Goal: Check status: Check status

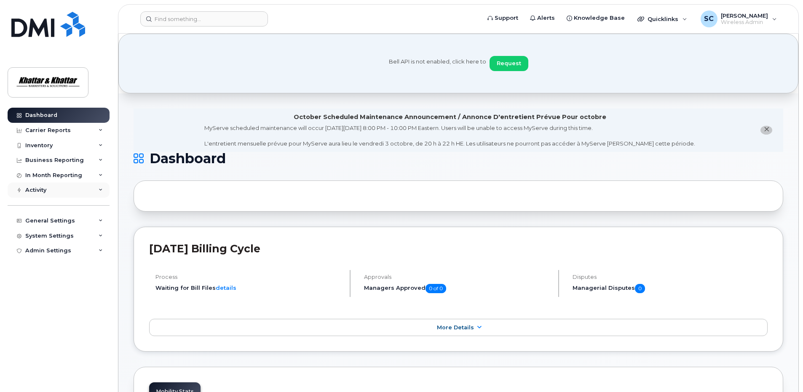
click at [39, 191] on div "Activity" at bounding box center [35, 190] width 21 height 7
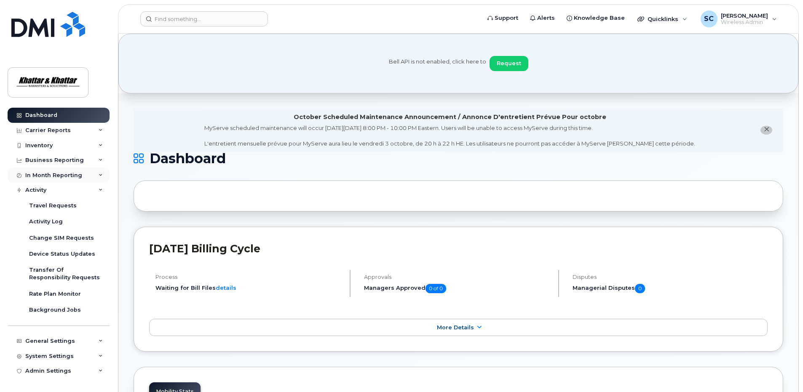
click at [44, 175] on div "In Month Reporting" at bounding box center [53, 175] width 57 height 7
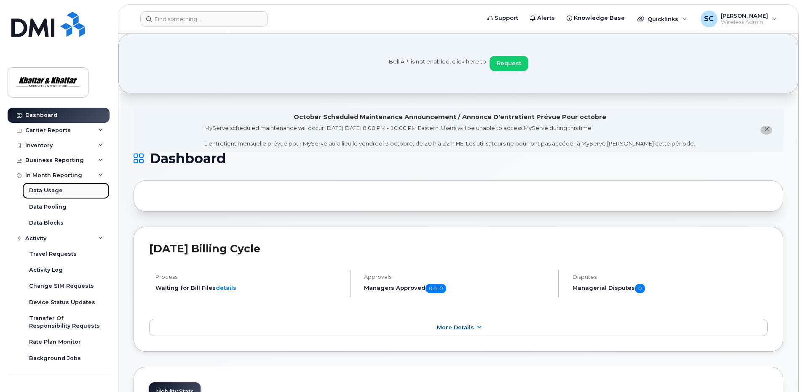
click at [43, 191] on div "Data Usage" at bounding box center [46, 191] width 34 height 8
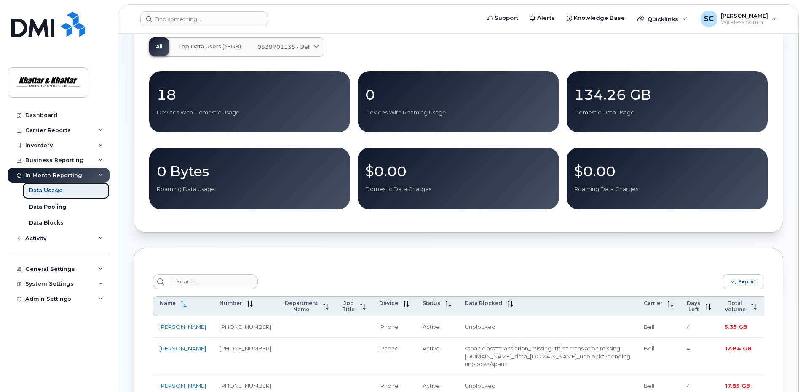
scroll to position [168, 0]
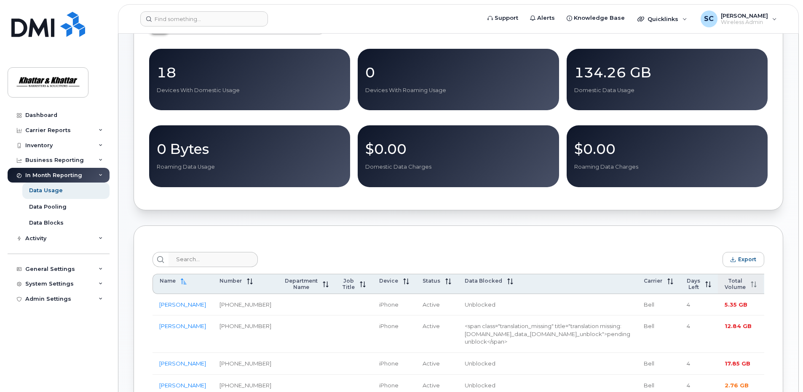
click at [724, 285] on span "Total Volume" at bounding box center [734, 284] width 21 height 13
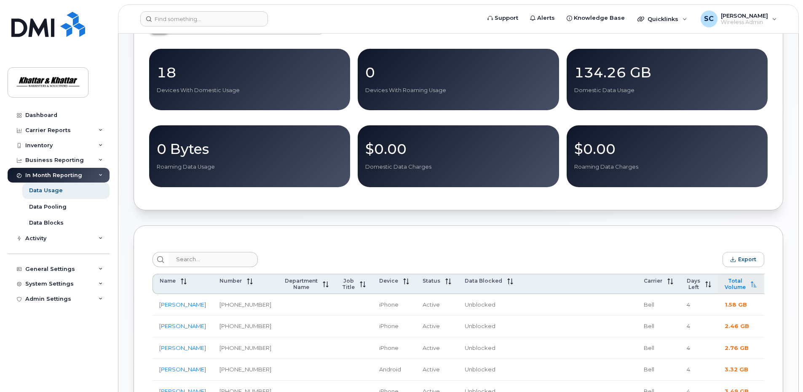
click at [724, 287] on span "Total Volume" at bounding box center [734, 284] width 21 height 13
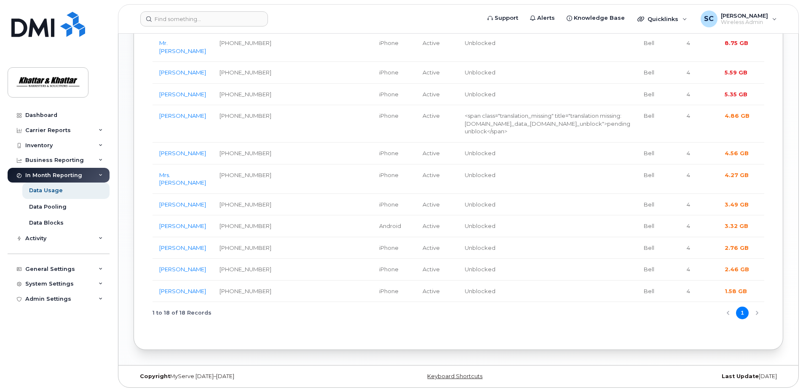
scroll to position [733, 0]
click at [757, 315] on div "1 to 18 of 18 Records 1" at bounding box center [457, 312] width 611 height 21
drag, startPoint x: 50, startPoint y: 207, endPoint x: 58, endPoint y: 212, distance: 9.5
click at [50, 207] on div "Data Pooling" at bounding box center [47, 207] width 37 height 8
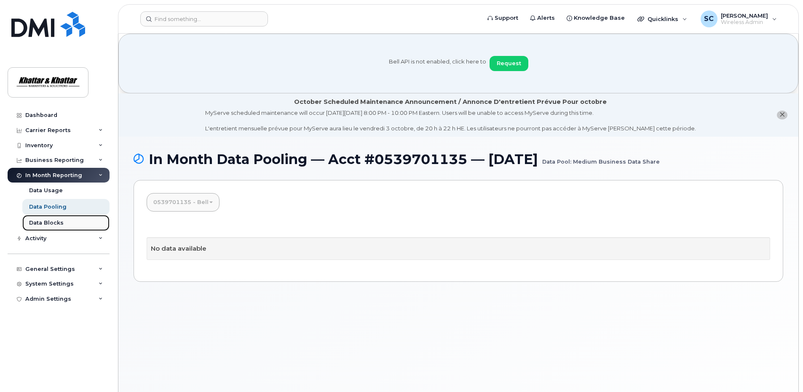
click at [37, 223] on div "Data Blocks" at bounding box center [46, 223] width 35 height 8
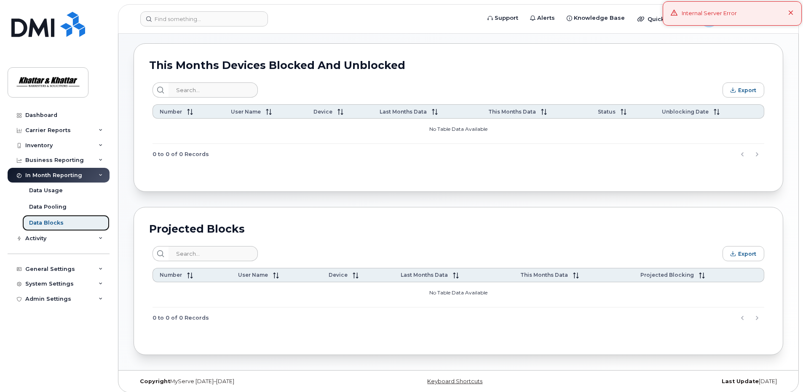
scroll to position [142, 0]
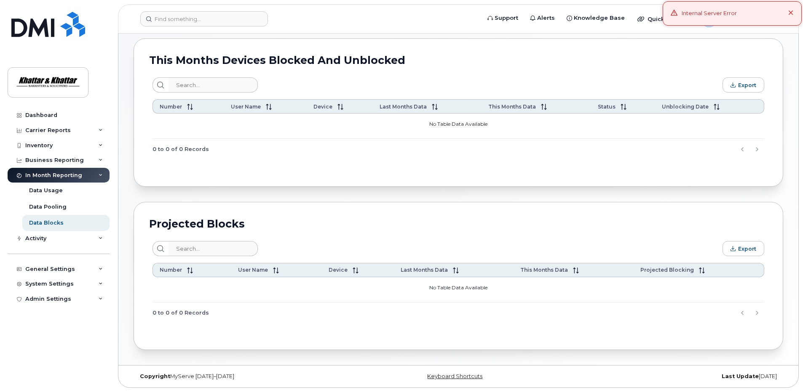
click at [790, 11] on icon at bounding box center [790, 13] width 5 height 5
click at [760, 16] on span "[PERSON_NAME]" at bounding box center [743, 15] width 47 height 7
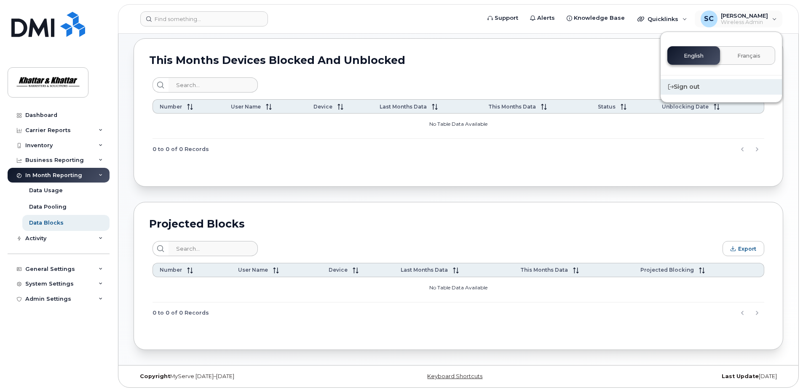
click at [704, 85] on div "Sign out" at bounding box center [720, 87] width 121 height 16
